Goal: Complete application form: Complete application form

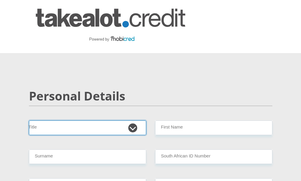
click at [96, 127] on select "Mr Ms Mrs Dr [PERSON_NAME]" at bounding box center [87, 128] width 117 height 15
select select "Mr"
click at [29, 121] on select "Mr Ms Mrs Dr [PERSON_NAME]" at bounding box center [87, 128] width 117 height 15
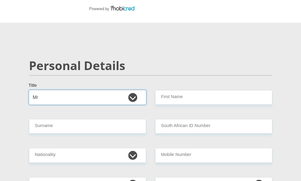
scroll to position [60, 0]
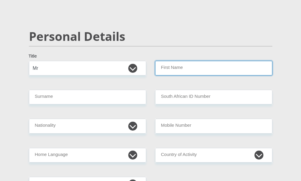
click at [182, 73] on input "First Name" at bounding box center [213, 68] width 117 height 15
type input "Sizwe"
type input "Gumbi"
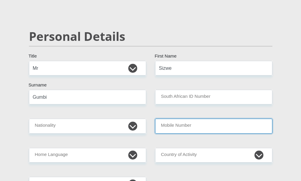
type input "0674075798"
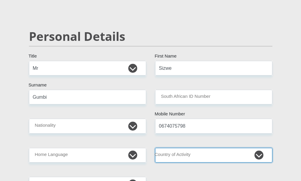
select select "ZAF"
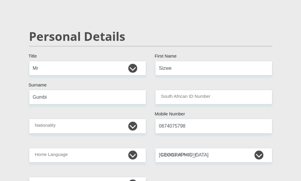
type input "[STREET_ADDRESS]"
type input "[GEOGRAPHIC_DATA]"
type input "2190"
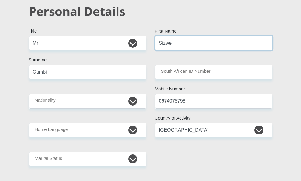
scroll to position [119, 0]
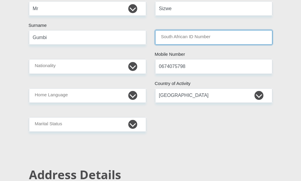
click at [186, 35] on input "South African ID Number" at bounding box center [213, 37] width 117 height 15
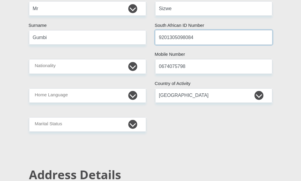
type input "9201305098084"
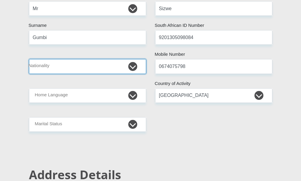
click at [73, 61] on select "[GEOGRAPHIC_DATA] [GEOGRAPHIC_DATA] [GEOGRAPHIC_DATA] [GEOGRAPHIC_DATA] [GEOGRA…" at bounding box center [87, 66] width 117 height 15
select select "ZAF"
click at [29, 59] on select "[GEOGRAPHIC_DATA] [GEOGRAPHIC_DATA] [GEOGRAPHIC_DATA] [GEOGRAPHIC_DATA] [GEOGRA…" at bounding box center [87, 66] width 117 height 15
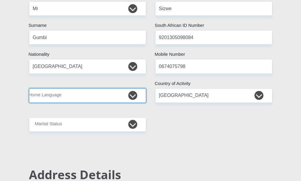
click at [75, 100] on select "Afrikaans English Sepedi South Ndebele Southern Sotho Swati Tsonga Tswana Venda…" at bounding box center [87, 95] width 117 height 15
select select "[DATE]"
click at [29, 88] on select "Afrikaans English Sepedi South Ndebele Southern Sotho Swati Tsonga Tswana Venda…" at bounding box center [87, 95] width 117 height 15
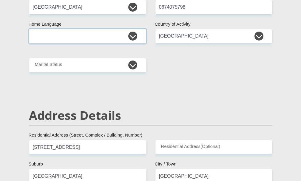
scroll to position [179, 0]
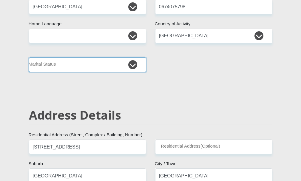
click at [117, 66] on select "Married ANC Single Divorced Widowed Married COP or Customary Law" at bounding box center [87, 65] width 117 height 15
select select "2"
click at [29, 58] on select "Married ANC Single Divorced Widowed Married COP or Customary Law" at bounding box center [87, 65] width 117 height 15
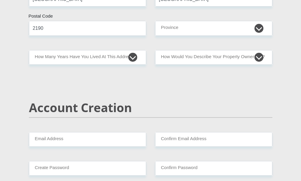
scroll to position [358, 0]
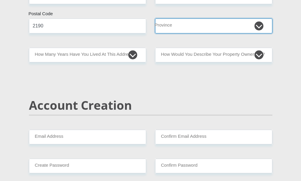
click at [177, 25] on select "Eastern Cape Free State [GEOGRAPHIC_DATA] [GEOGRAPHIC_DATA][DATE] [GEOGRAPHIC_D…" at bounding box center [213, 26] width 117 height 15
select select "Gauteng"
click at [155, 19] on select "Eastern Cape Free State [GEOGRAPHIC_DATA] [GEOGRAPHIC_DATA][DATE] [GEOGRAPHIC_D…" at bounding box center [213, 26] width 117 height 15
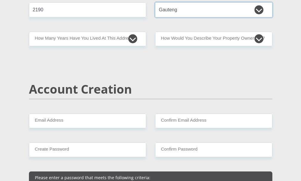
scroll to position [388, 0]
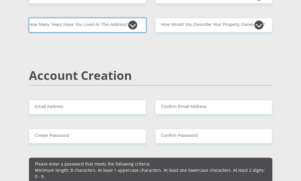
click at [108, 24] on select "less than 1 year 1-3 years 3-5 years 5+ years" at bounding box center [87, 25] width 117 height 15
select select "5"
click at [29, 18] on select "less than 1 year 1-3 years 3-5 years 5+ years" at bounding box center [87, 25] width 117 height 15
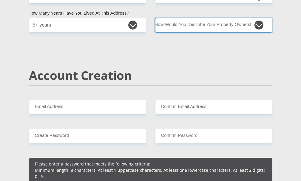
click at [196, 21] on select "Owned Rented Family Owned Company Dwelling" at bounding box center [213, 25] width 117 height 15
select select "parents"
click at [155, 18] on select "Owned Rented Family Owned Company Dwelling" at bounding box center [213, 25] width 117 height 15
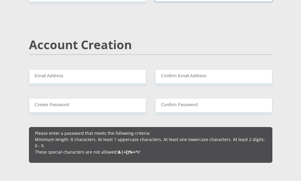
scroll to position [448, 0]
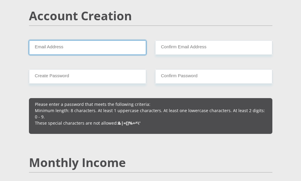
click at [104, 50] on input "Email Address" at bounding box center [87, 47] width 117 height 15
type input "[EMAIL_ADDRESS][DOMAIN_NAME]"
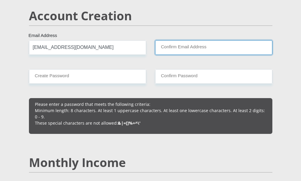
type input "[EMAIL_ADDRESS][DOMAIN_NAME]"
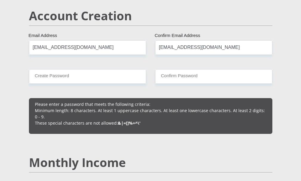
type input "Sizwe"
type input "Gumbi"
type input "0674075798"
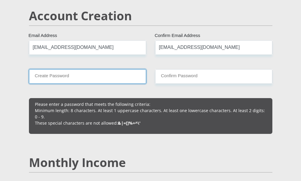
click at [97, 81] on input "Create Password" at bounding box center [87, 76] width 117 height 15
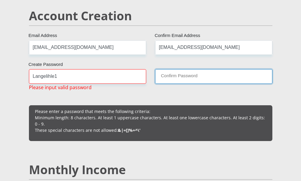
click at [170, 78] on input "Confirm Password" at bounding box center [213, 76] width 117 height 15
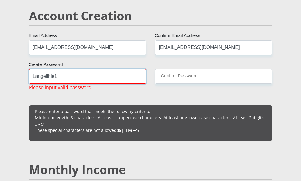
click at [111, 75] on input "Langelihle1" at bounding box center [87, 76] width 117 height 15
type input "L"
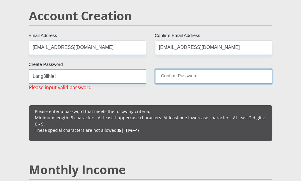
click at [169, 79] on input "Confirm Password" at bounding box center [213, 76] width 117 height 15
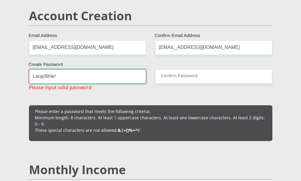
click at [58, 79] on input "Lang3lihle!" at bounding box center [87, 76] width 117 height 15
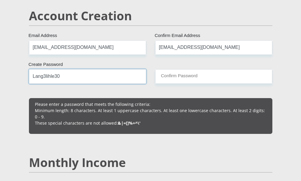
type input "Lang3lihle30"
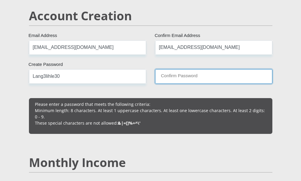
click at [176, 73] on input "Confirm Password" at bounding box center [213, 76] width 117 height 15
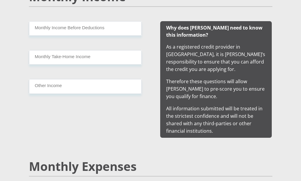
scroll to position [627, 0]
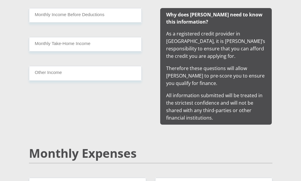
type input "Lang3lihle30"
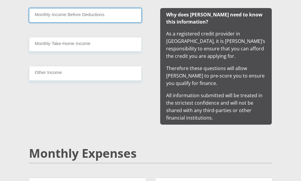
click at [79, 13] on input "Monthly Income Before Deductions" at bounding box center [85, 15] width 113 height 15
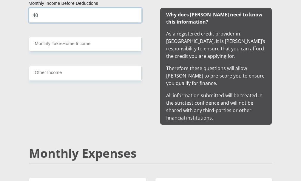
type input "4"
type input "3000"
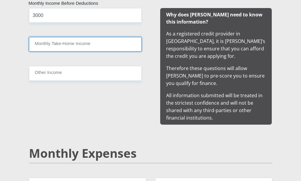
click at [70, 43] on input "Monthly Take-Home Income" at bounding box center [85, 44] width 113 height 15
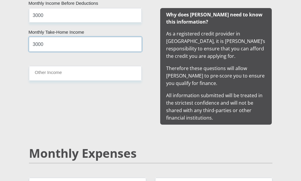
type input "3000"
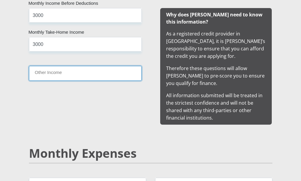
click at [61, 76] on input "Other Income" at bounding box center [85, 73] width 113 height 15
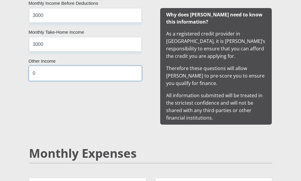
type input "0"
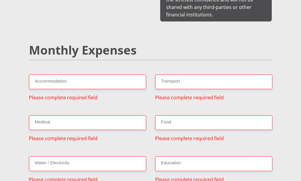
scroll to position [731, 0]
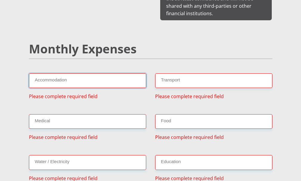
click at [77, 76] on input "Accommodation" at bounding box center [87, 80] width 117 height 15
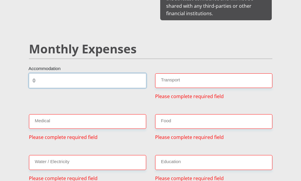
type input "0"
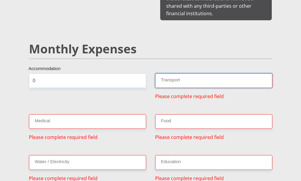
click at [171, 77] on input "Transport" at bounding box center [213, 80] width 117 height 15
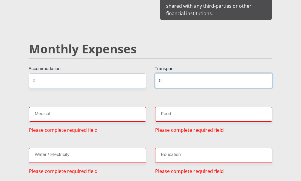
type input "0"
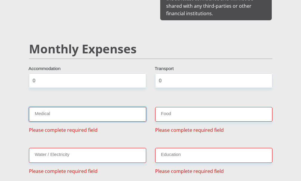
click at [77, 113] on input "Medical" at bounding box center [87, 114] width 117 height 15
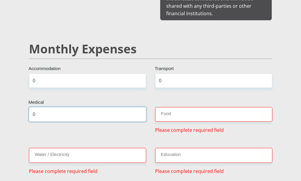
type input "0"
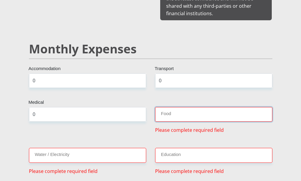
click at [170, 111] on input "Food" at bounding box center [213, 114] width 117 height 15
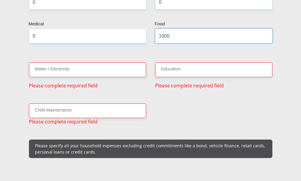
scroll to position [821, 0]
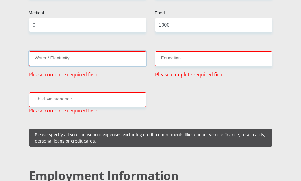
click at [111, 56] on input "Water / Electricity" at bounding box center [87, 58] width 117 height 15
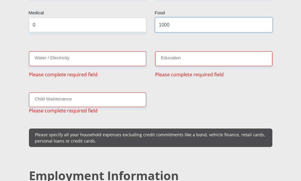
click at [178, 24] on input "1000" at bounding box center [213, 25] width 117 height 15
type input "800"
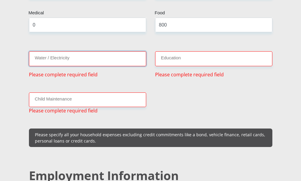
click at [56, 57] on input "Water / Electricity" at bounding box center [87, 58] width 117 height 15
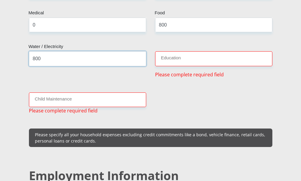
type input "800"
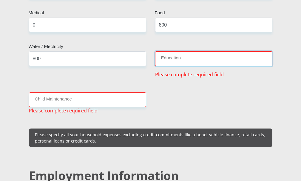
click at [173, 57] on input "Education" at bounding box center [213, 58] width 117 height 15
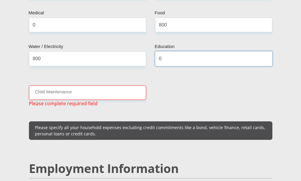
type input "0"
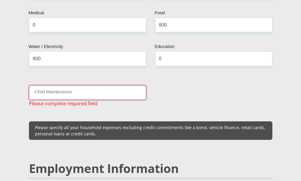
click at [69, 92] on input "Child Maintenance" at bounding box center [87, 92] width 117 height 15
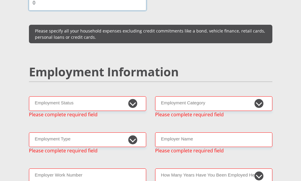
scroll to position [940, 0]
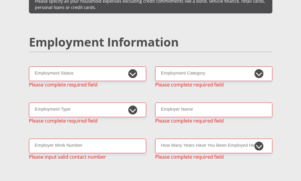
type input "0"
click at [81, 73] on select "Permanent/Full-time Part-time/Casual [DEMOGRAPHIC_DATA] Worker Self-Employed Ho…" at bounding box center [87, 74] width 117 height 15
select select "4"
click at [29, 67] on select "Permanent/Full-time Part-time/Casual [DEMOGRAPHIC_DATA] Worker Self-Employed Ho…" at bounding box center [87, 74] width 117 height 15
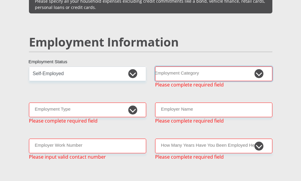
click at [167, 72] on select "AGRICULTURE ALCOHOL & TOBACCO CONSTRUCTION MATERIALS METALLURGY EQUIPMENT FOR R…" at bounding box center [213, 74] width 117 height 15
select select "12"
click at [155, 67] on select "AGRICULTURE ALCOHOL & TOBACCO CONSTRUCTION MATERIALS METALLURGY EQUIPMENT FOR R…" at bounding box center [213, 74] width 117 height 15
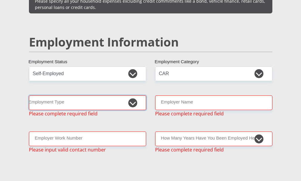
click at [120, 104] on select "College/Lecturer Craft Seller Creative Driver Executive Farmer Forces - Non Com…" at bounding box center [87, 103] width 117 height 15
select select "Driver"
click at [29, 96] on select "College/Lecturer Craft Seller Creative Driver Executive Farmer Forces - Non Com…" at bounding box center [87, 103] width 117 height 15
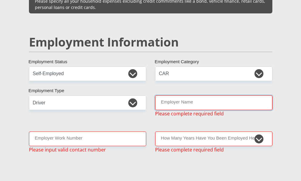
click at [176, 99] on input "Employer Name" at bounding box center [213, 103] width 117 height 15
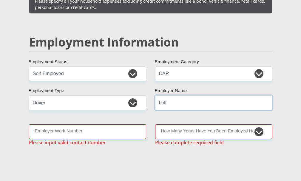
type input "bolt"
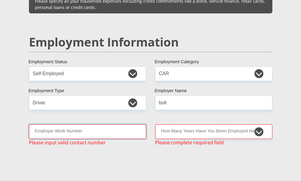
click at [112, 130] on input "Employer Work Number" at bounding box center [87, 131] width 117 height 15
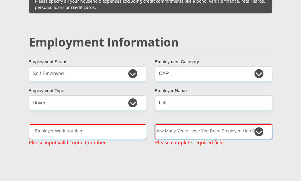
click at [231, 129] on select "less than 1 year 1-3 years 3-5 years 5+ years" at bounding box center [213, 131] width 117 height 15
select select "24"
click at [155, 124] on select "less than 1 year 1-3 years 3-5 years 5+ years" at bounding box center [213, 131] width 117 height 15
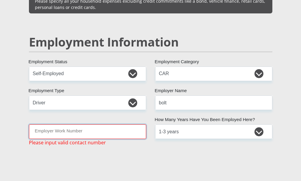
click at [63, 129] on input "Employer Work Number" at bounding box center [87, 131] width 117 height 15
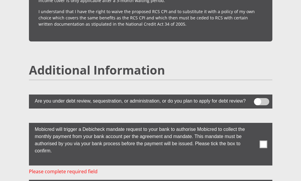
scroll to position [1674, 0]
